Goal: Transaction & Acquisition: Subscribe to service/newsletter

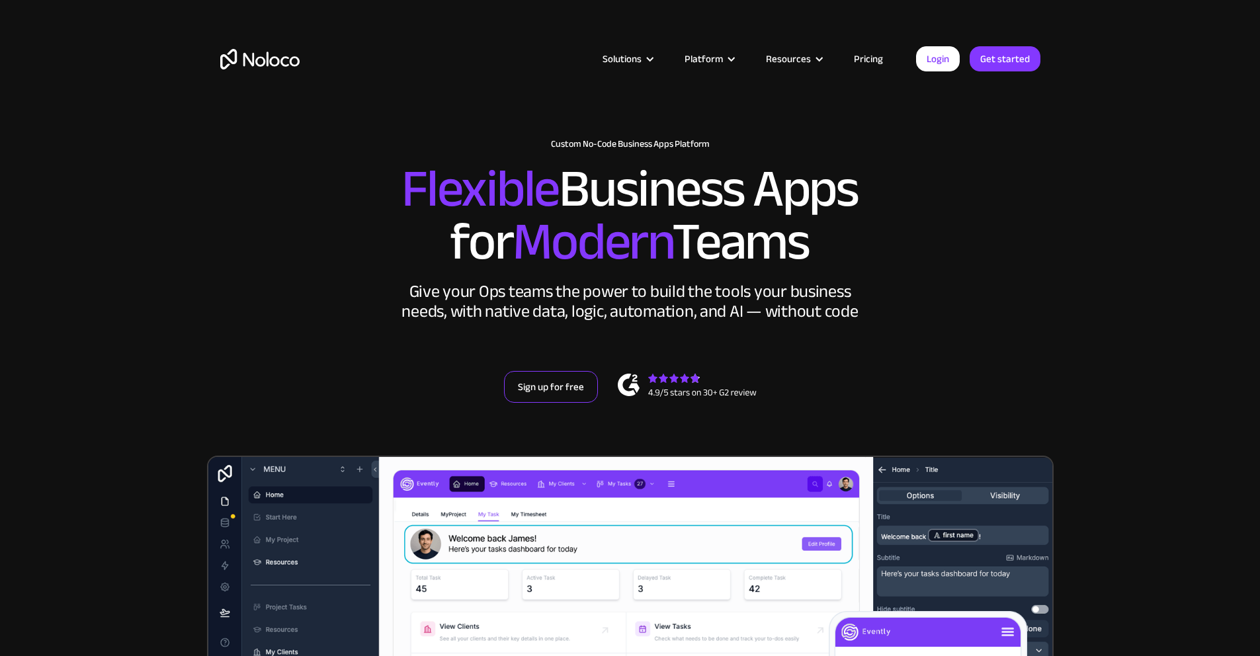
click at [544, 403] on link "Sign up for free" at bounding box center [551, 387] width 94 height 32
click at [559, 403] on link "Sign up for free" at bounding box center [551, 387] width 94 height 32
